Goal: Check status: Check status

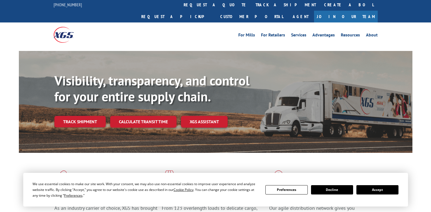
scroll to position [109, 0]
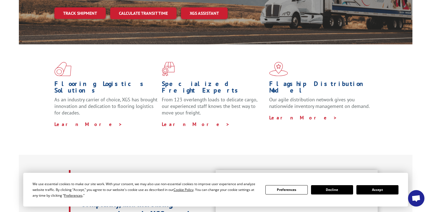
click at [345, 166] on button "Accept" at bounding box center [377, 189] width 42 height 9
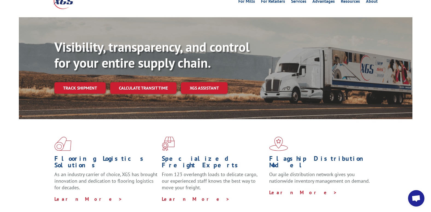
scroll to position [0, 0]
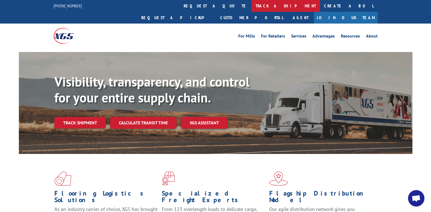
click at [251, 6] on link "track a shipment" at bounding box center [285, 6] width 69 height 12
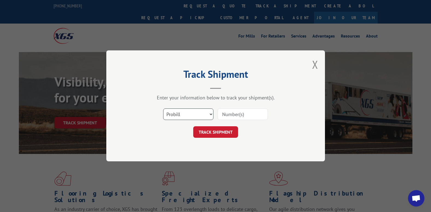
click at [207, 113] on select "Select category... Probill BOL PO" at bounding box center [188, 113] width 50 height 11
select select "bol"
click at [163, 108] on select "Select category... Probill BOL PO" at bounding box center [188, 113] width 50 height 11
click at [234, 118] on input at bounding box center [243, 113] width 50 height 11
paste input "17391183BOL"
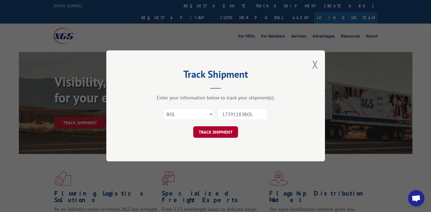
type input "17391183BOL"
click at [222, 132] on button "TRACK SHIPMENT" at bounding box center [215, 131] width 45 height 11
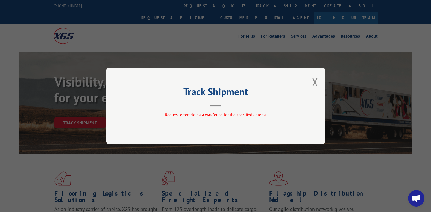
click at [319, 81] on div "Track Shipment Request error: No data was found for the specified criteria." at bounding box center [215, 106] width 219 height 76
click at [313, 83] on button "Close modal" at bounding box center [315, 82] width 6 height 14
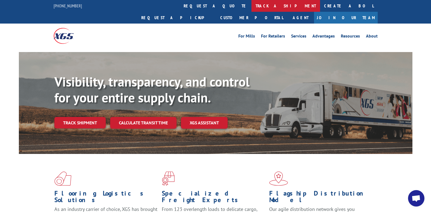
click at [251, 8] on link "track a shipment" at bounding box center [285, 6] width 69 height 12
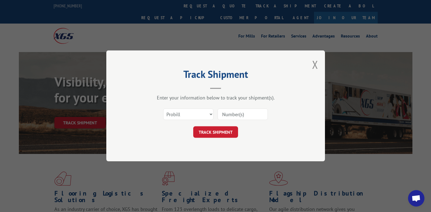
click at [224, 115] on input at bounding box center [243, 113] width 50 height 11
paste input "17391183BOL"
type input "17391183"
click at [178, 116] on select "Select category... Probill BOL PO" at bounding box center [188, 113] width 50 height 11
select select "bol"
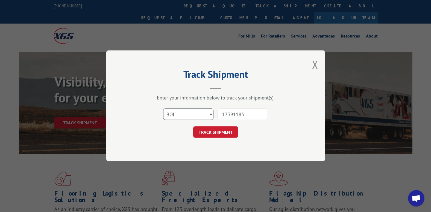
click at [163, 108] on select "Select category... Probill BOL PO" at bounding box center [188, 113] width 50 height 11
click at [225, 135] on button "TRACK SHIPMENT" at bounding box center [215, 131] width 45 height 11
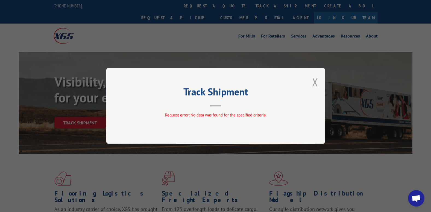
click at [314, 85] on button "Close modal" at bounding box center [315, 82] width 6 height 14
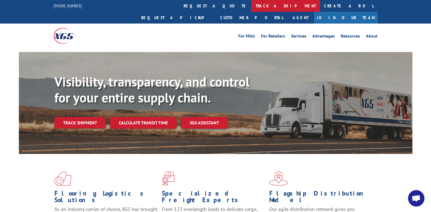
click at [251, 5] on link "track a shipment" at bounding box center [285, 6] width 69 height 12
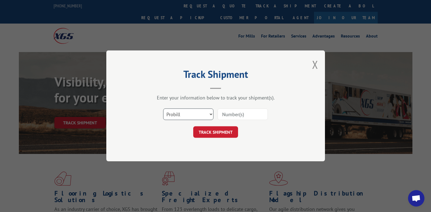
click at [199, 118] on select "Select category... Probill BOL PO" at bounding box center [188, 113] width 50 height 11
select select "po"
click at [163, 108] on select "Select category... Probill BOL PO" at bounding box center [188, 113] width 50 height 11
click at [235, 118] on input at bounding box center [243, 113] width 50 height 11
paste input "13985988"
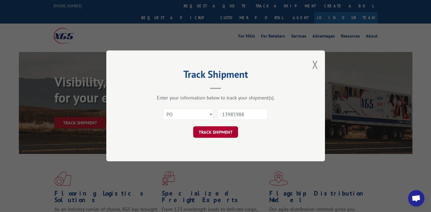
type input "13985988"
click at [220, 129] on button "TRACK SHIPMENT" at bounding box center [215, 131] width 45 height 11
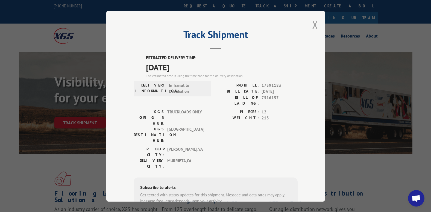
click at [312, 24] on button "Close modal" at bounding box center [315, 24] width 6 height 14
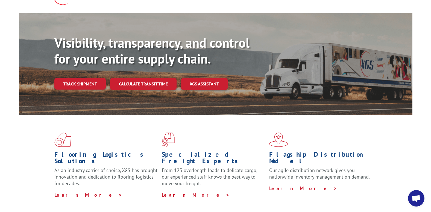
scroll to position [137, 0]
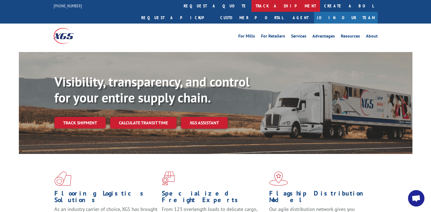
click at [251, 5] on link "track a shipment" at bounding box center [285, 6] width 69 height 12
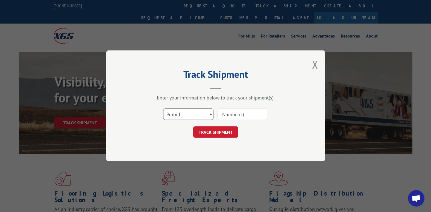
click at [206, 115] on select "Select category... Probill BOL PO" at bounding box center [188, 113] width 50 height 11
select select "bol"
click at [163, 108] on select "Select category... Probill BOL PO" at bounding box center [188, 113] width 50 height 11
click at [253, 113] on input at bounding box center [243, 113] width 50 height 11
paste input "17391183BOL"
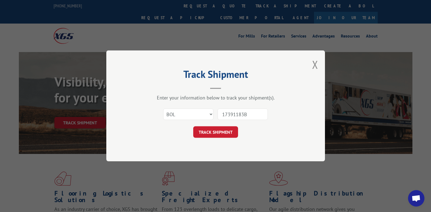
type input "17391183"
click button "TRACK SHIPMENT" at bounding box center [215, 131] width 45 height 11
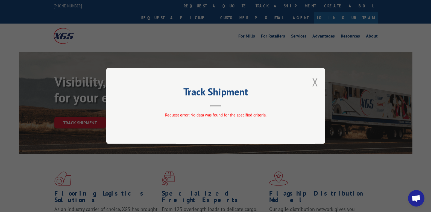
click at [314, 82] on button "Close modal" at bounding box center [315, 82] width 6 height 14
